Goal: Information Seeking & Learning: Learn about a topic

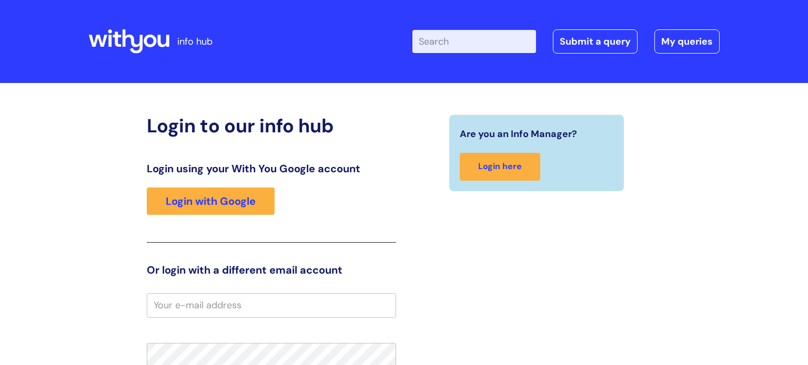
click at [490, 39] on input "Enter your search term here..." at bounding box center [474, 41] width 124 height 23
type input "cravings"
click button "Search" at bounding box center [0, 0] width 0 height 0
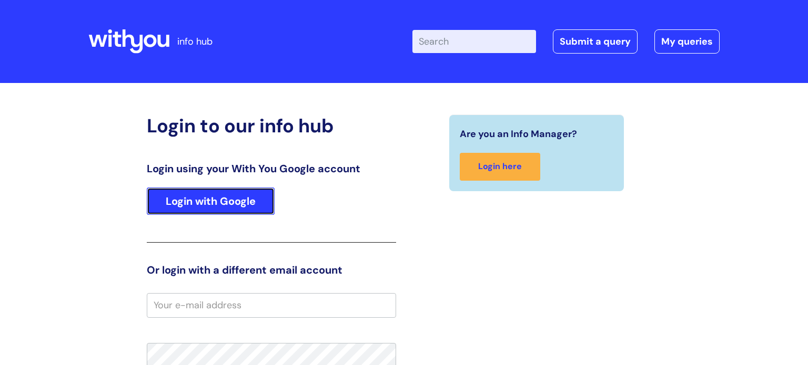
click at [237, 206] on link "Login with Google" at bounding box center [211, 201] width 128 height 27
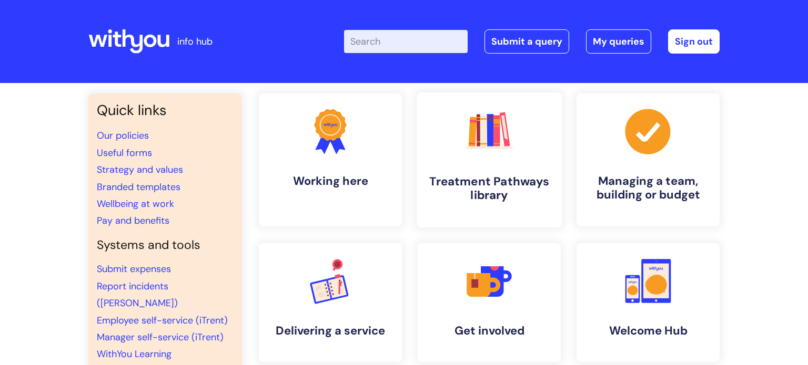
click at [490, 201] on h4 "Treatment Pathways library" at bounding box center [489, 189] width 128 height 28
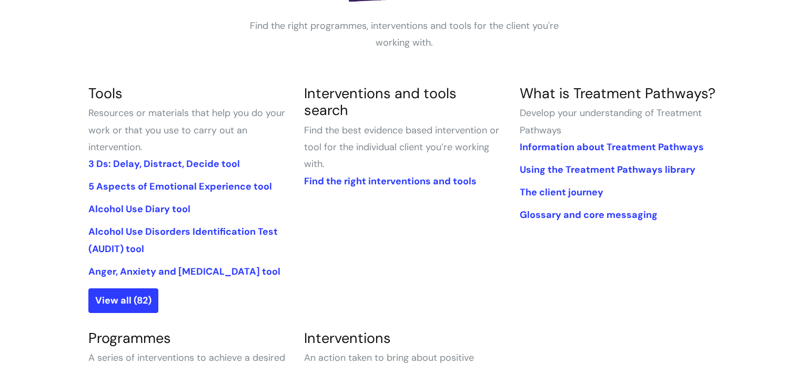
scroll to position [202, 0]
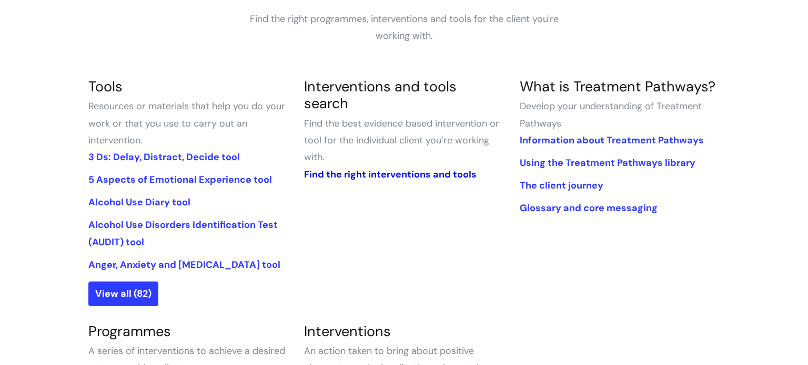
click at [330, 168] on link "Find the right interventions and tools" at bounding box center [390, 174] width 172 height 13
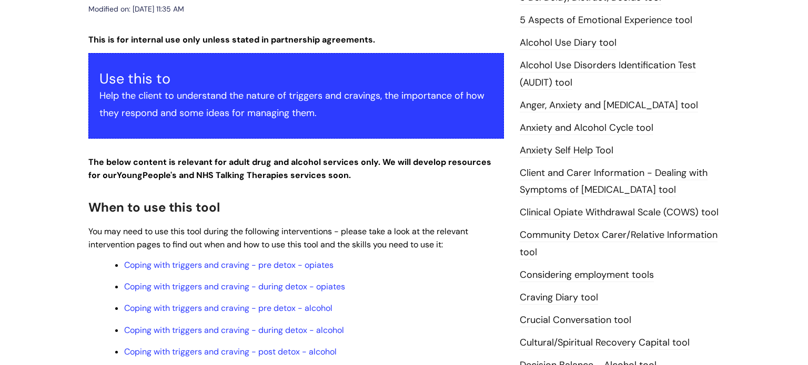
scroll to position [201, 0]
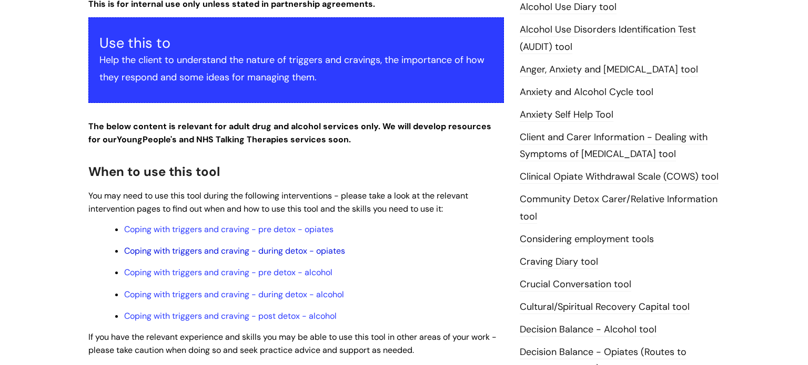
click at [183, 257] on link "Coping with triggers and craving - during detox - opiates" at bounding box center [234, 251] width 221 height 11
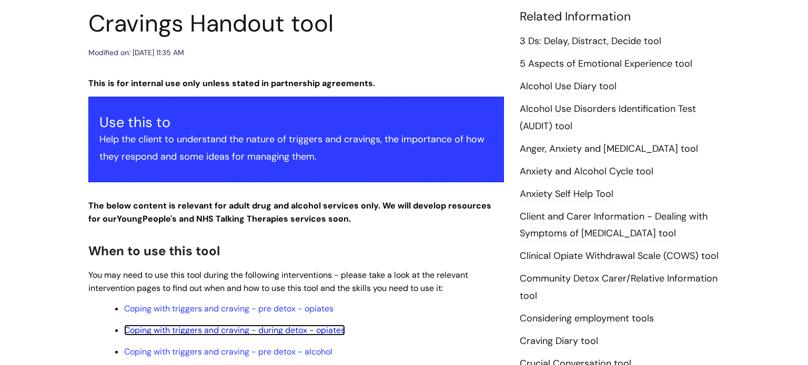
scroll to position [4, 0]
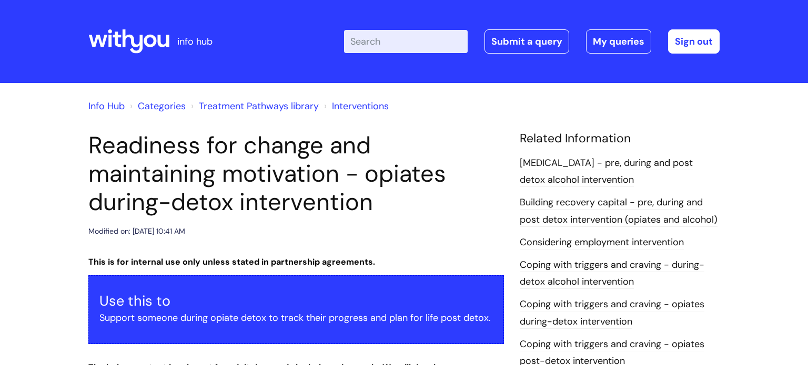
click at [581, 167] on link "Alcohol Withdrawal Syndrome - pre, during and post detox alcohol intervention" at bounding box center [606, 172] width 173 height 31
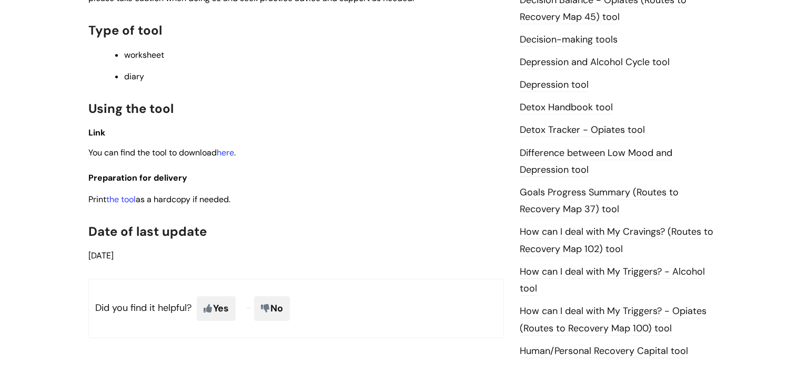
scroll to position [554, 0]
click at [232, 157] on link "here" at bounding box center [225, 152] width 17 height 11
